Goal: Transaction & Acquisition: Book appointment/travel/reservation

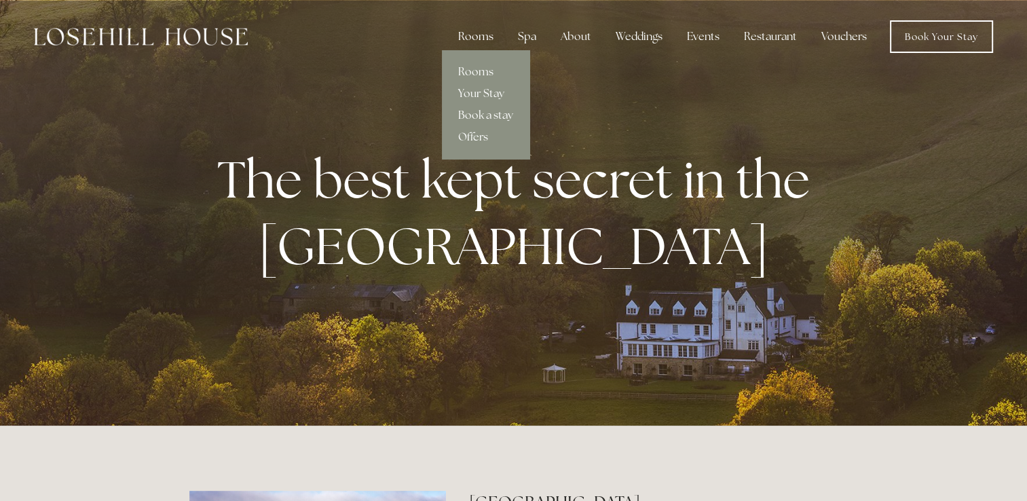
click at [482, 37] on div "Rooms" at bounding box center [475, 36] width 57 height 27
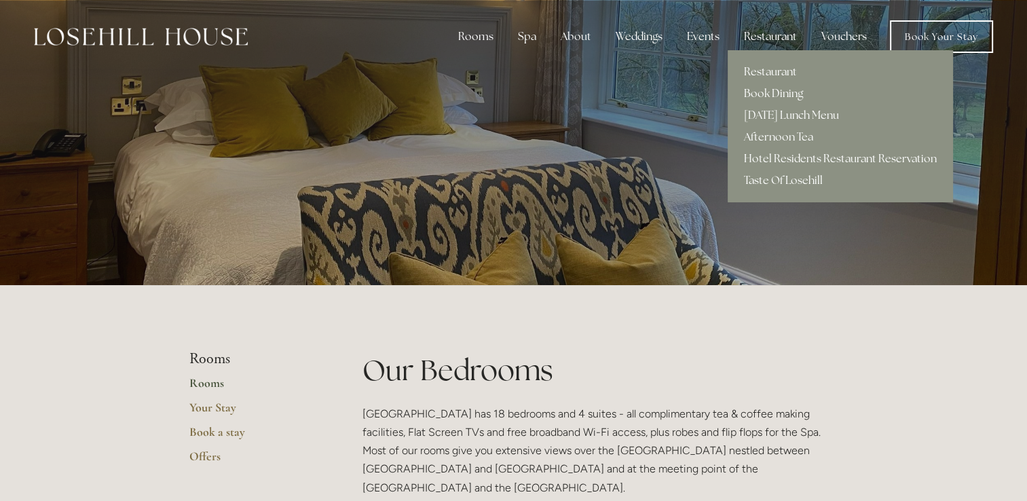
click at [771, 33] on div "Restaurant" at bounding box center [770, 36] width 75 height 27
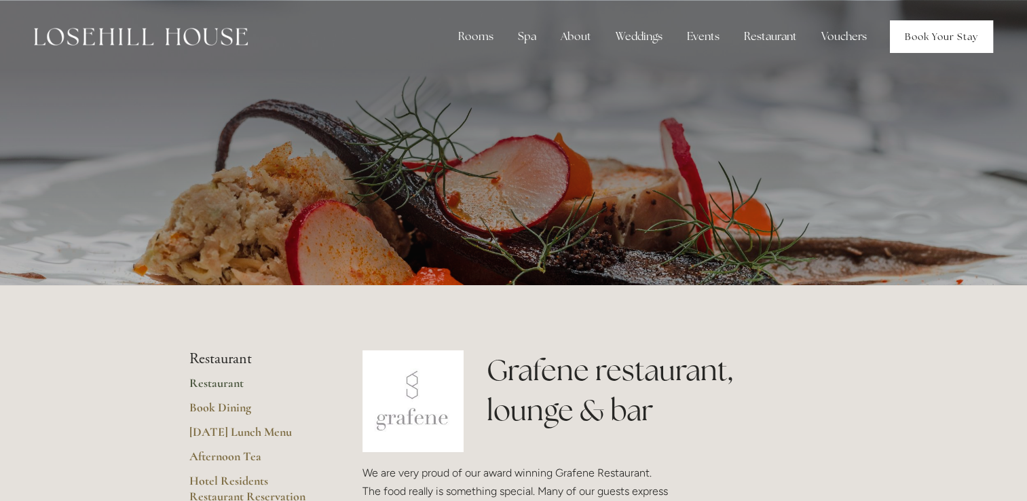
click at [940, 33] on link "Book Your Stay" at bounding box center [941, 36] width 103 height 33
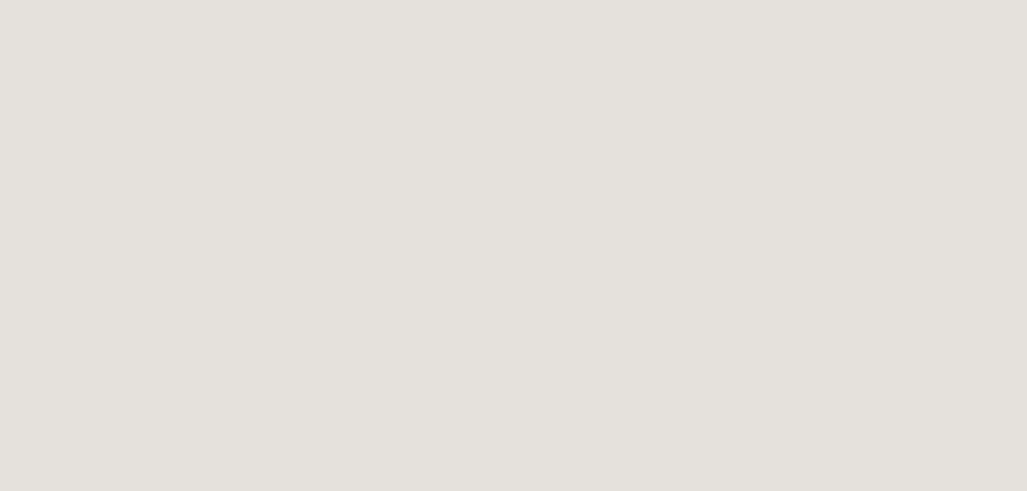
scroll to position [2653, 0]
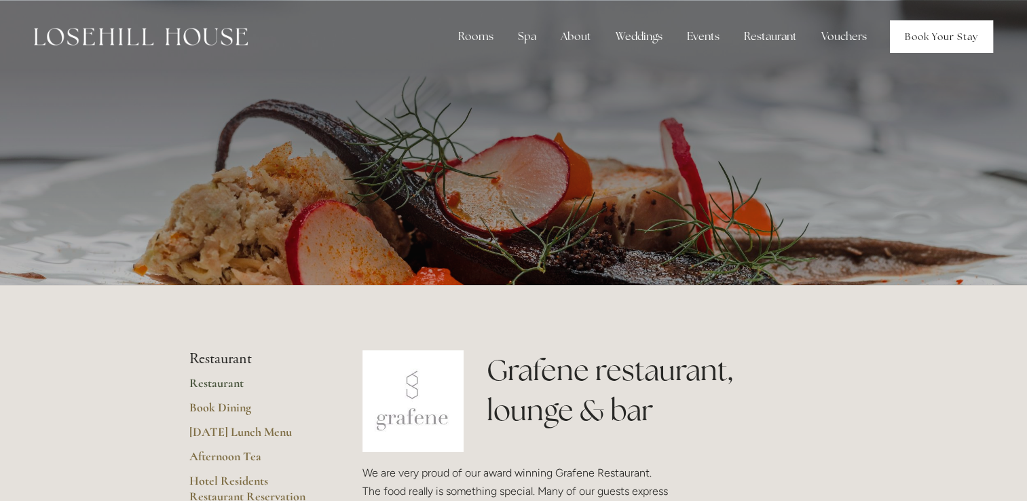
click at [926, 35] on link "Book Your Stay" at bounding box center [941, 36] width 103 height 33
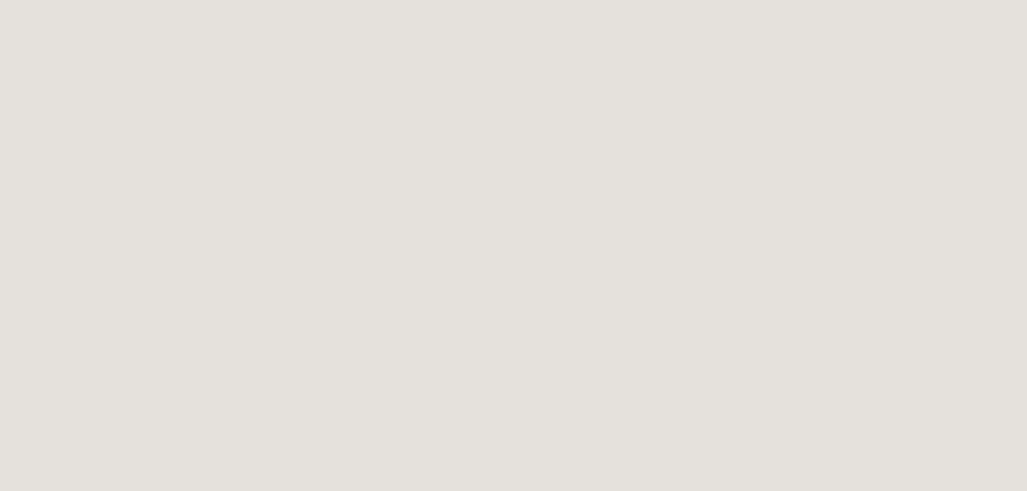
scroll to position [2925, 0]
